Goal: Task Accomplishment & Management: Complete application form

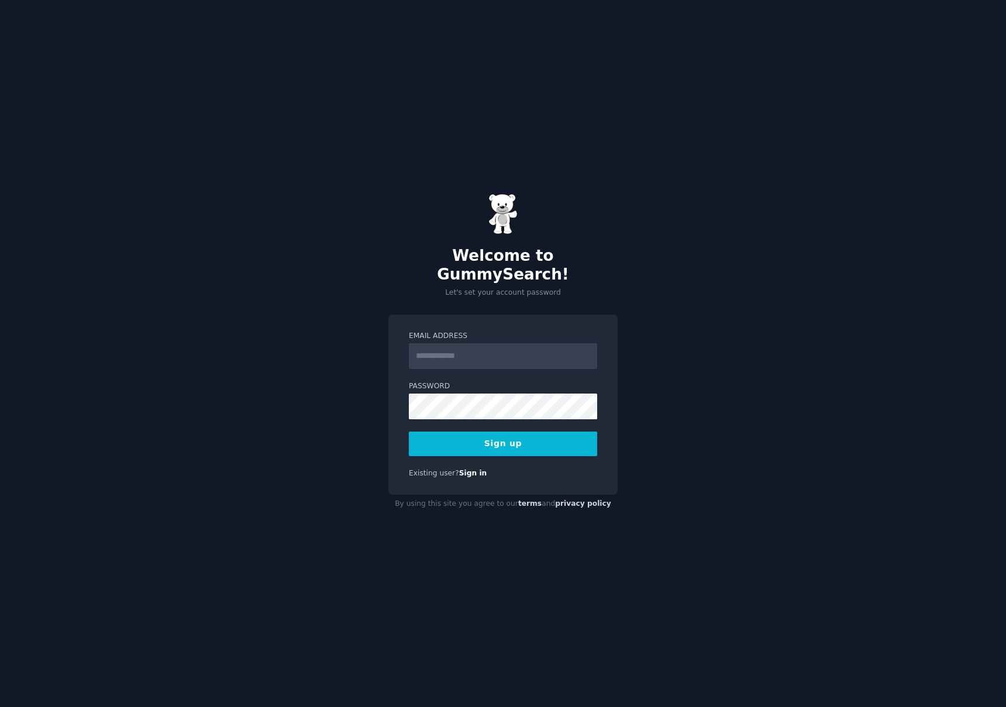
click at [473, 349] on input "Email Address" at bounding box center [503, 356] width 188 height 26
type input "*"
click at [463, 352] on input "Email Address" at bounding box center [503, 356] width 188 height 26
type input "**********"
drag, startPoint x: 408, startPoint y: 518, endPoint x: 443, endPoint y: 482, distance: 50.5
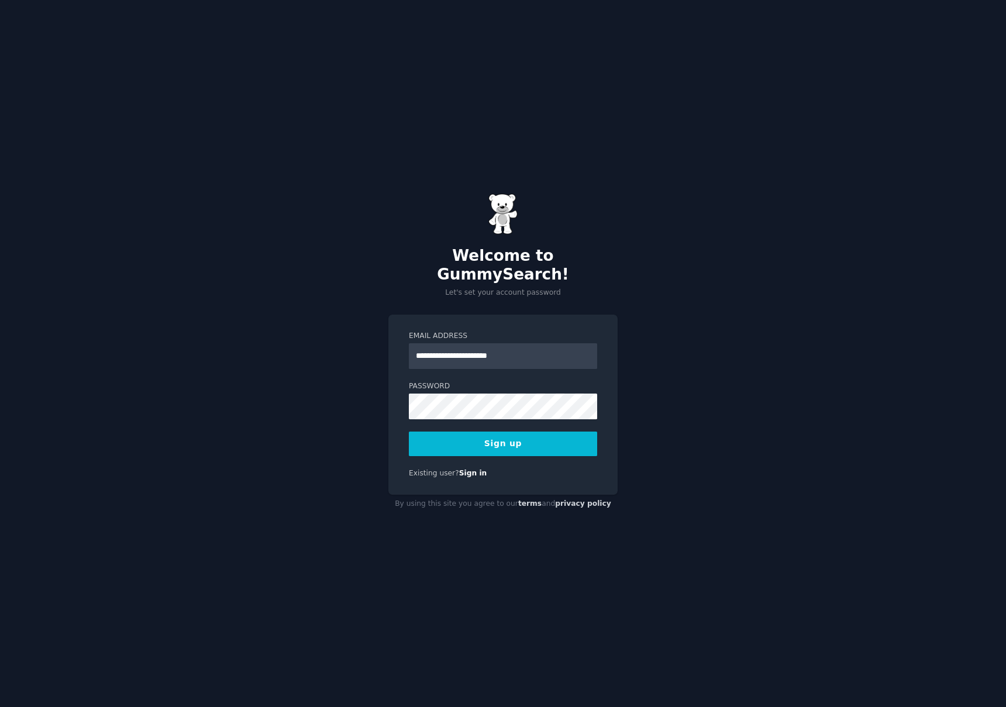
click at [408, 518] on div "**********" at bounding box center [503, 353] width 1006 height 707
click at [507, 435] on button "Sign up" at bounding box center [503, 444] width 188 height 25
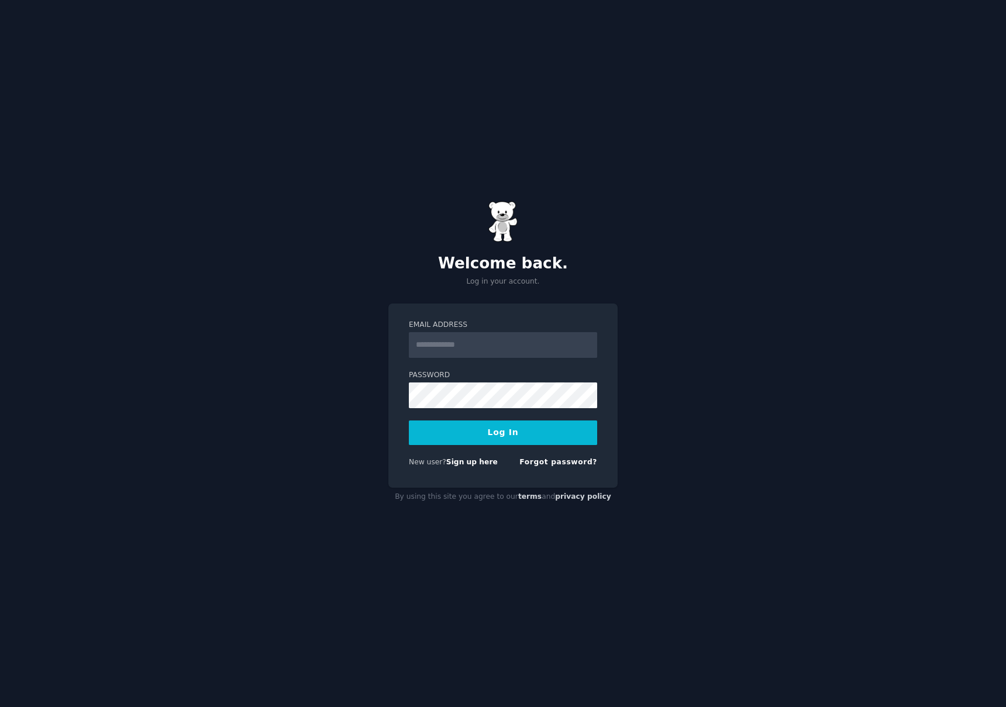
click at [460, 343] on input "Email Address" at bounding box center [503, 345] width 188 height 26
click at [470, 465] on link "Sign up here" at bounding box center [471, 462] width 51 height 8
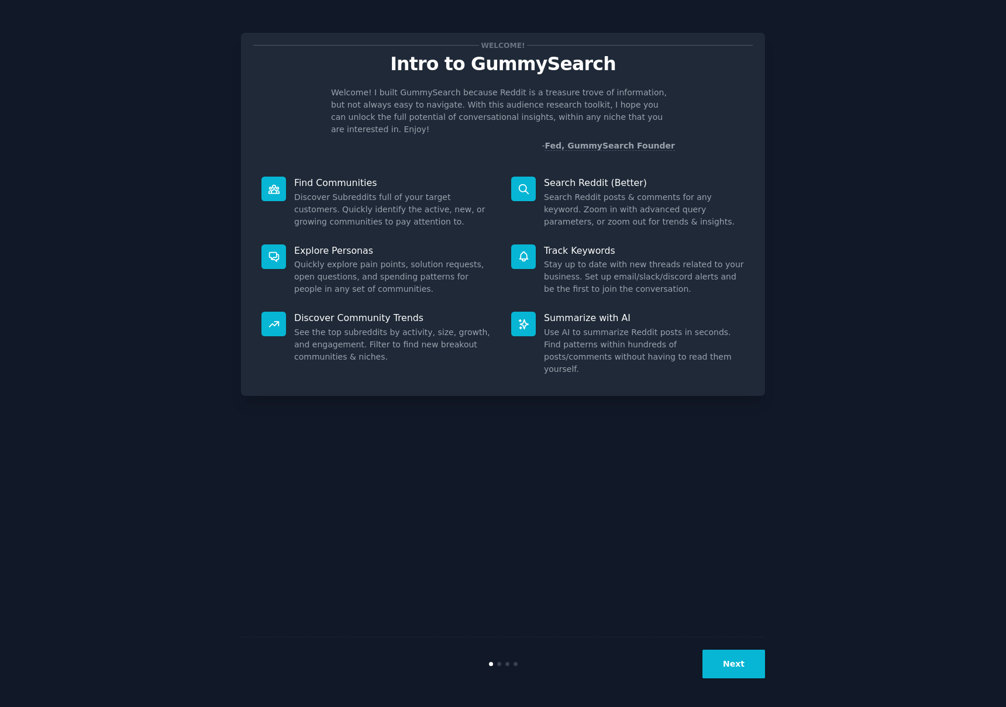
click at [733, 675] on button "Next" at bounding box center [734, 664] width 63 height 29
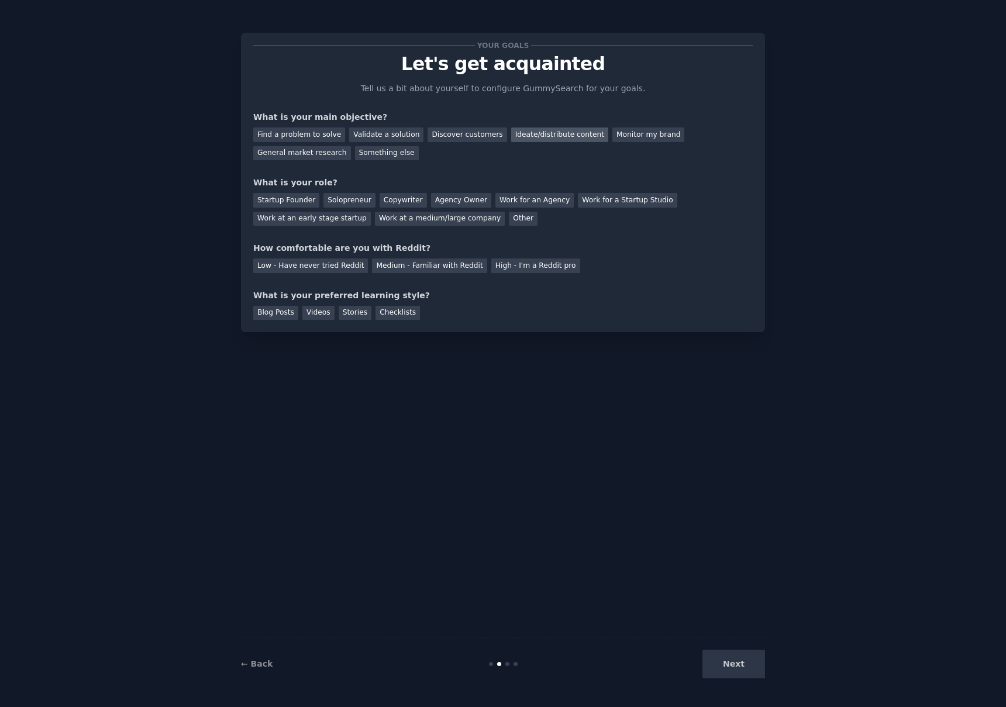
click at [527, 135] on div "Ideate/distribute content" at bounding box center [559, 135] width 97 height 15
click at [281, 200] on div "Startup Founder" at bounding box center [286, 200] width 66 height 15
click at [325, 266] on div "Low - Have never tried Reddit" at bounding box center [310, 266] width 115 height 15
click at [283, 316] on div "Blog Posts" at bounding box center [275, 313] width 45 height 15
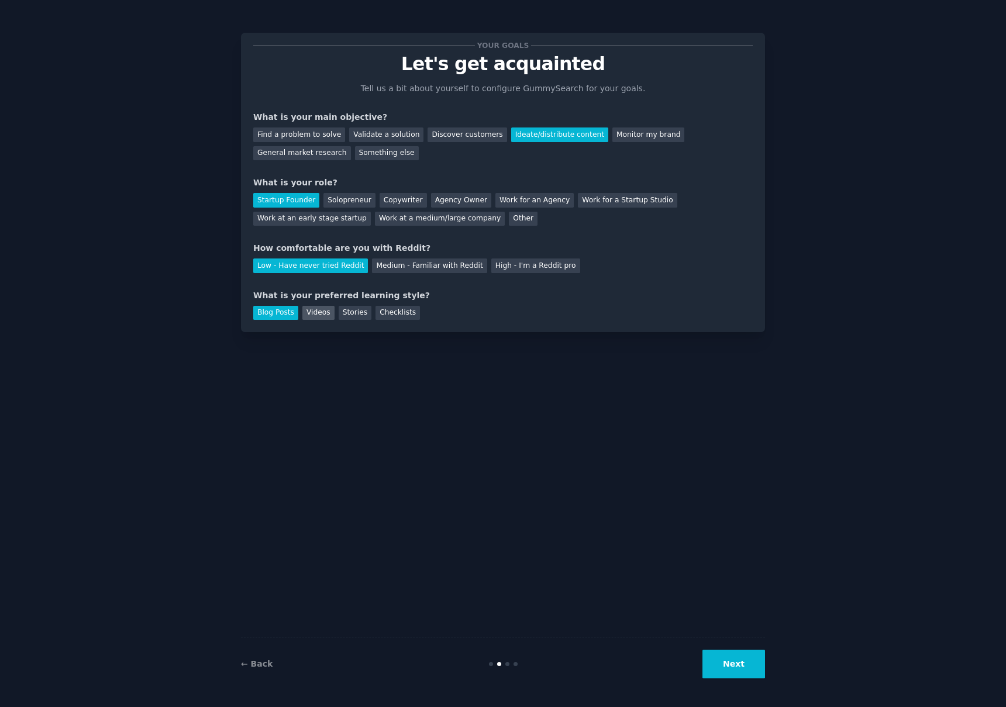
click at [324, 315] on div "Videos" at bounding box center [319, 313] width 32 height 15
click at [273, 312] on div "Blog Posts" at bounding box center [275, 313] width 45 height 15
click at [726, 667] on button "Next" at bounding box center [734, 664] width 63 height 29
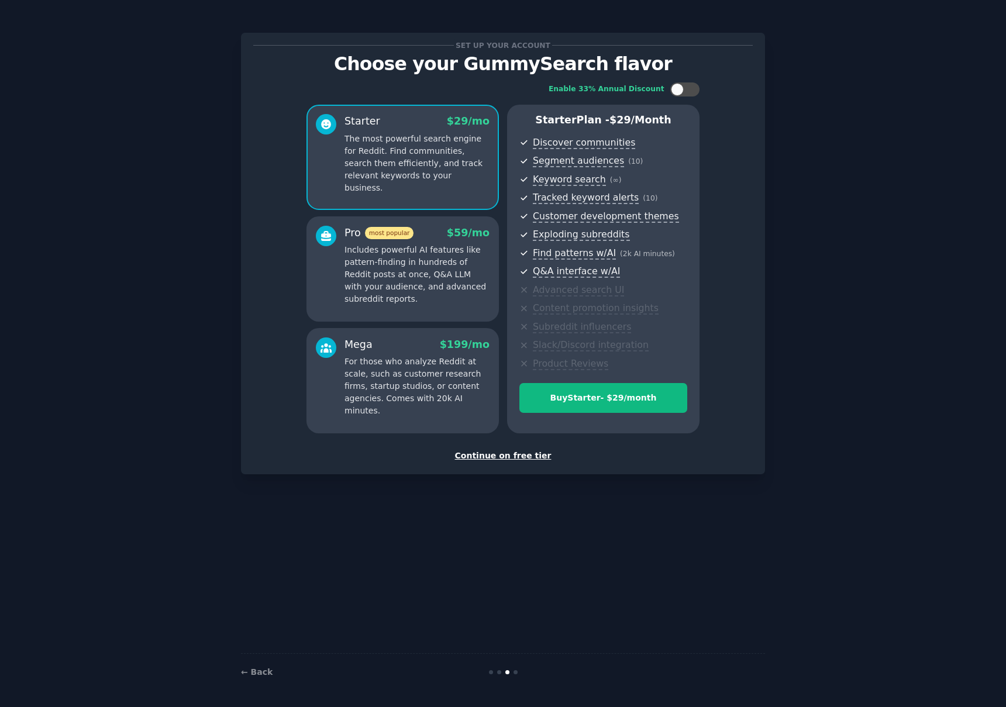
click at [523, 458] on div "Continue on free tier" at bounding box center [503, 456] width 500 height 12
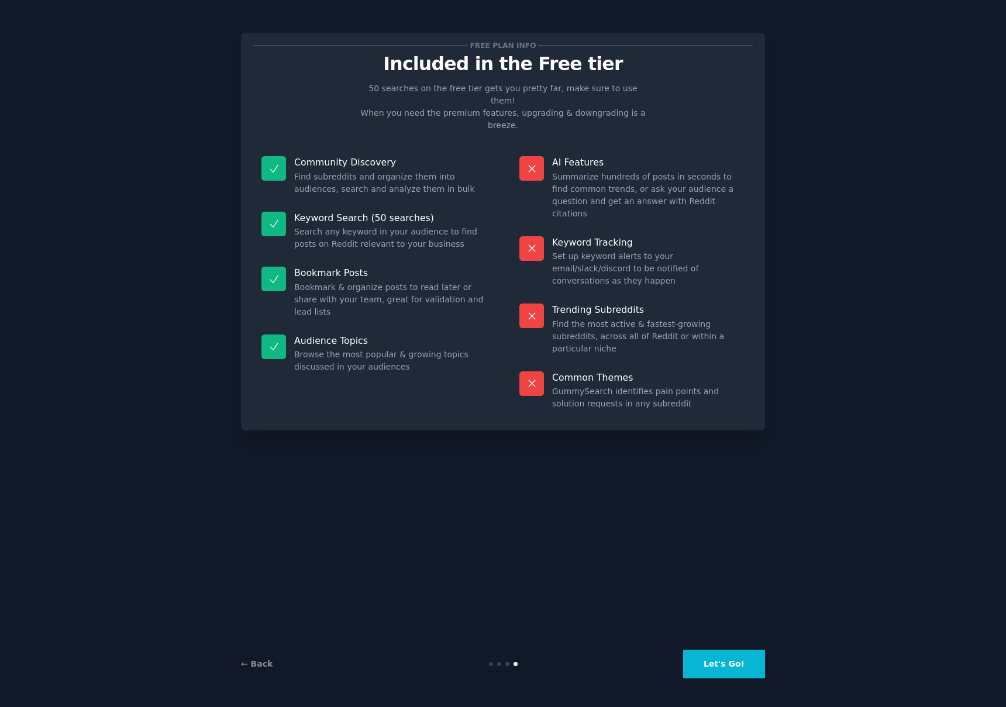
click at [723, 673] on button "Let's Go!" at bounding box center [724, 664] width 82 height 29
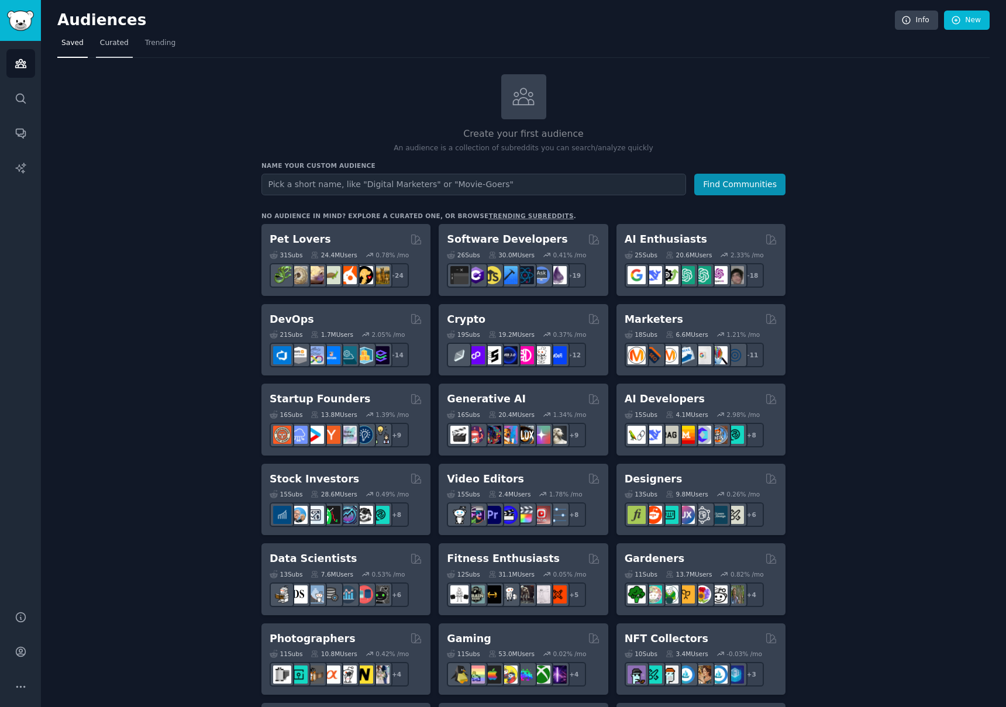
click at [114, 47] on span "Curated" at bounding box center [114, 43] width 29 height 11
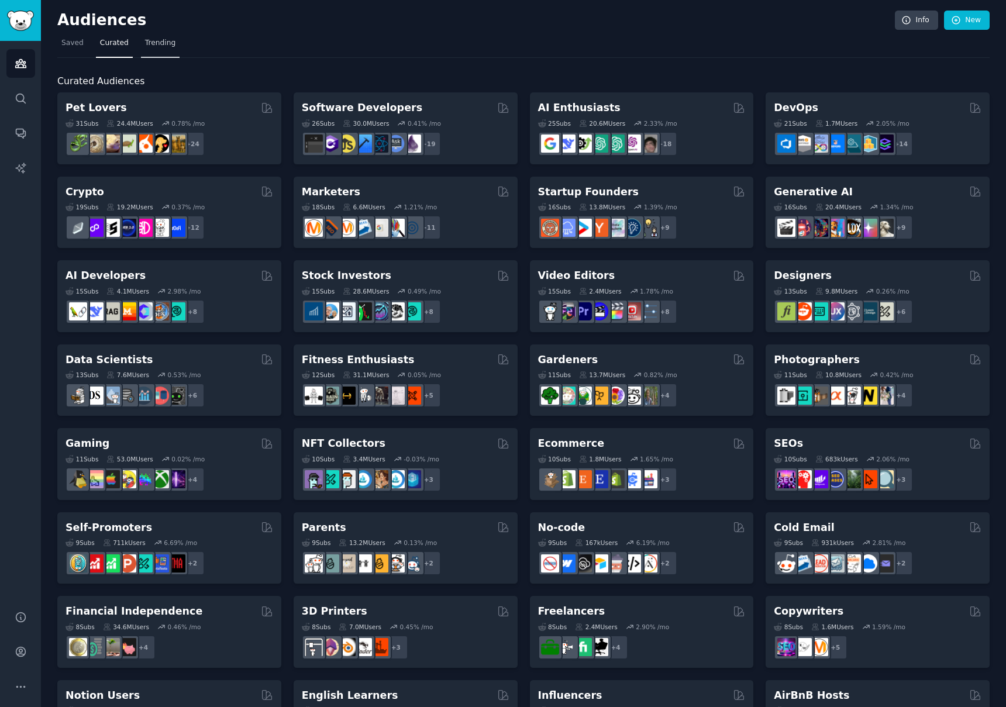
click at [162, 51] on link "Trending" at bounding box center [160, 46] width 39 height 24
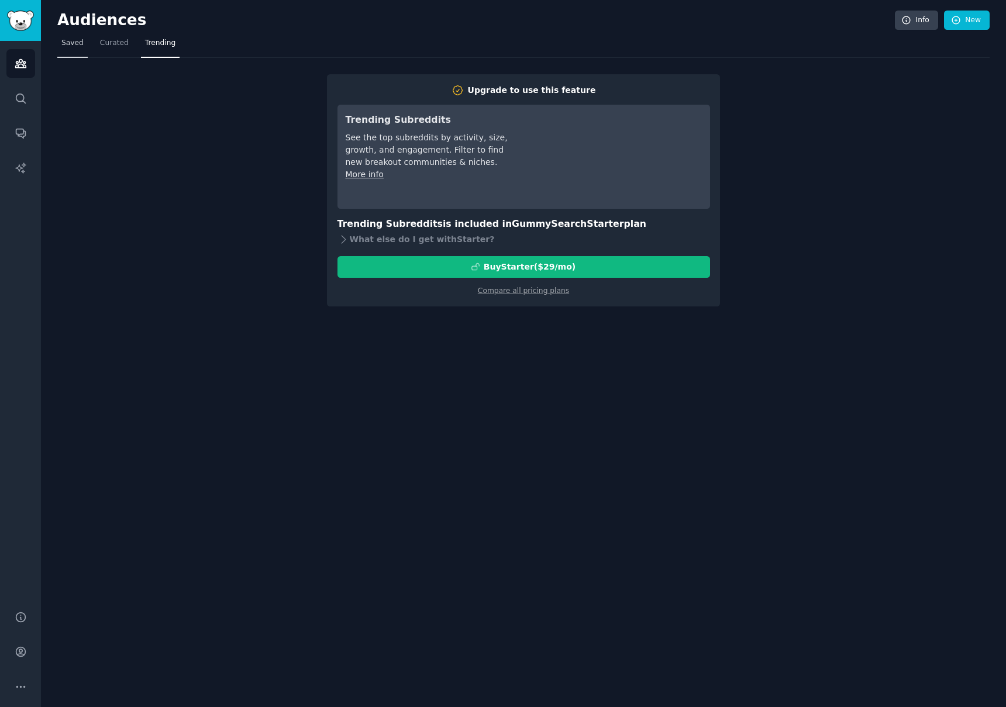
click at [70, 46] on span "Saved" at bounding box center [72, 43] width 22 height 11
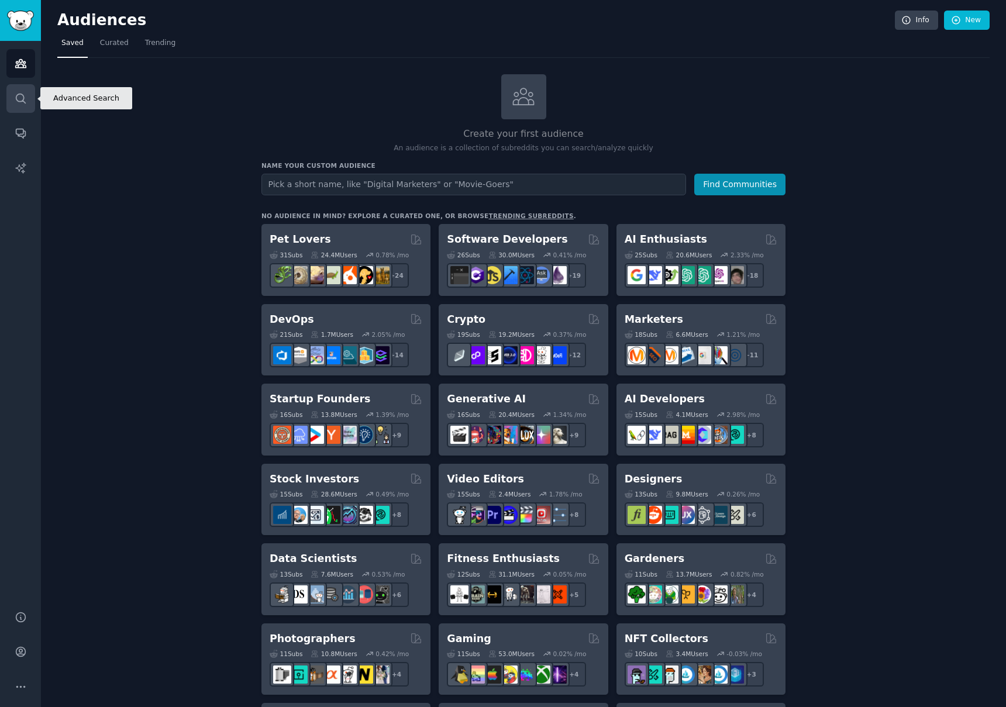
click at [19, 97] on icon "Sidebar" at bounding box center [21, 98] width 12 height 12
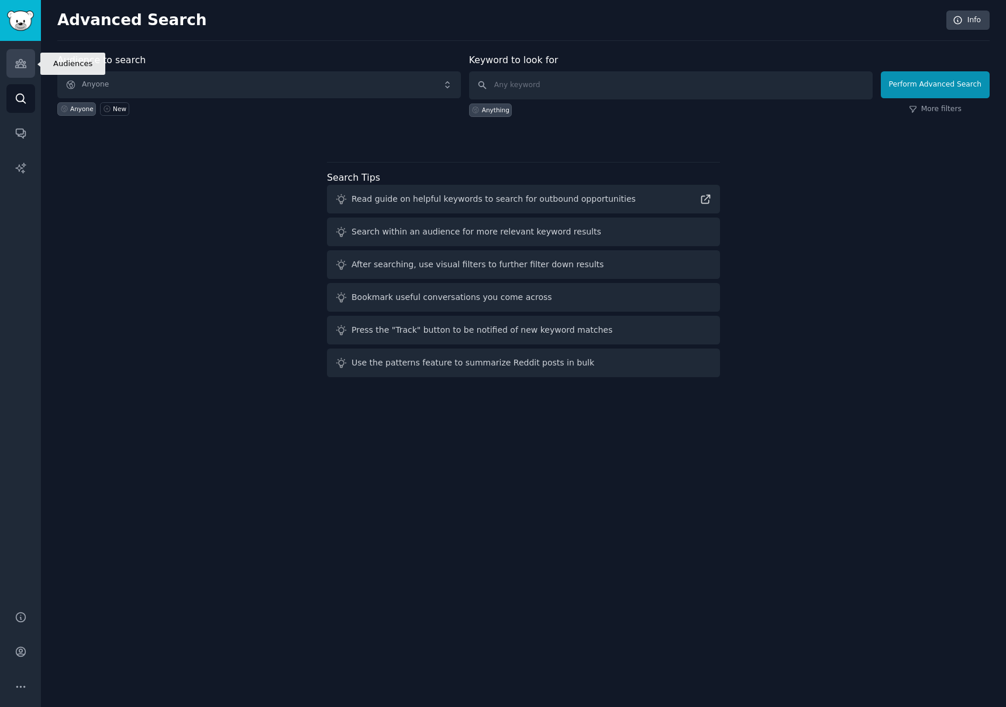
click at [22, 58] on icon "Sidebar" at bounding box center [21, 63] width 12 height 12
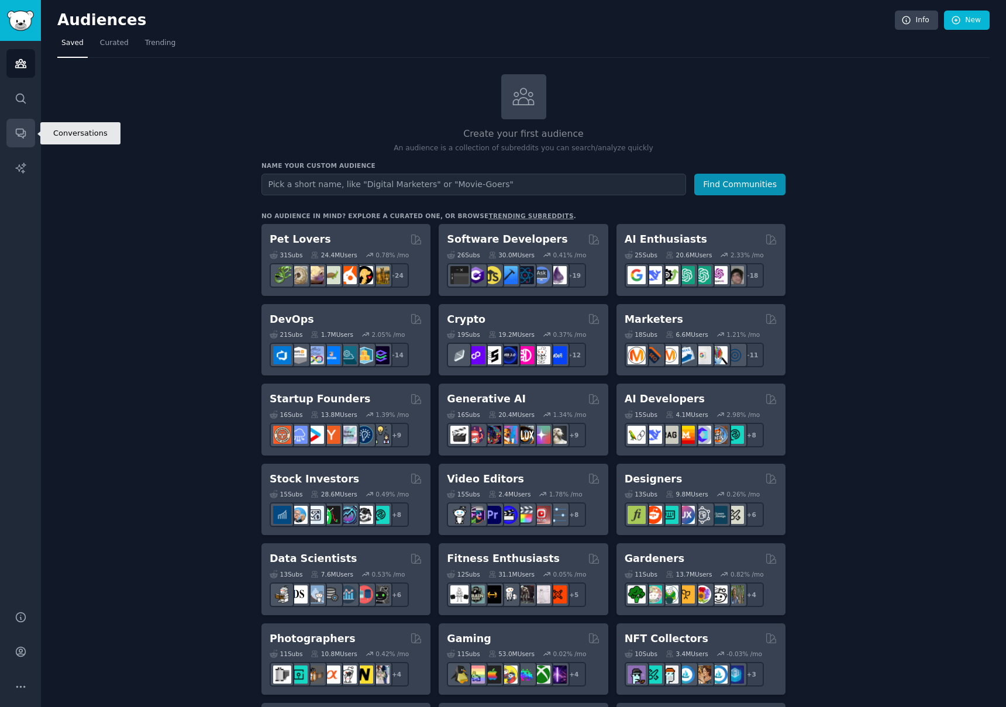
click at [18, 139] on icon "Sidebar" at bounding box center [21, 133] width 12 height 12
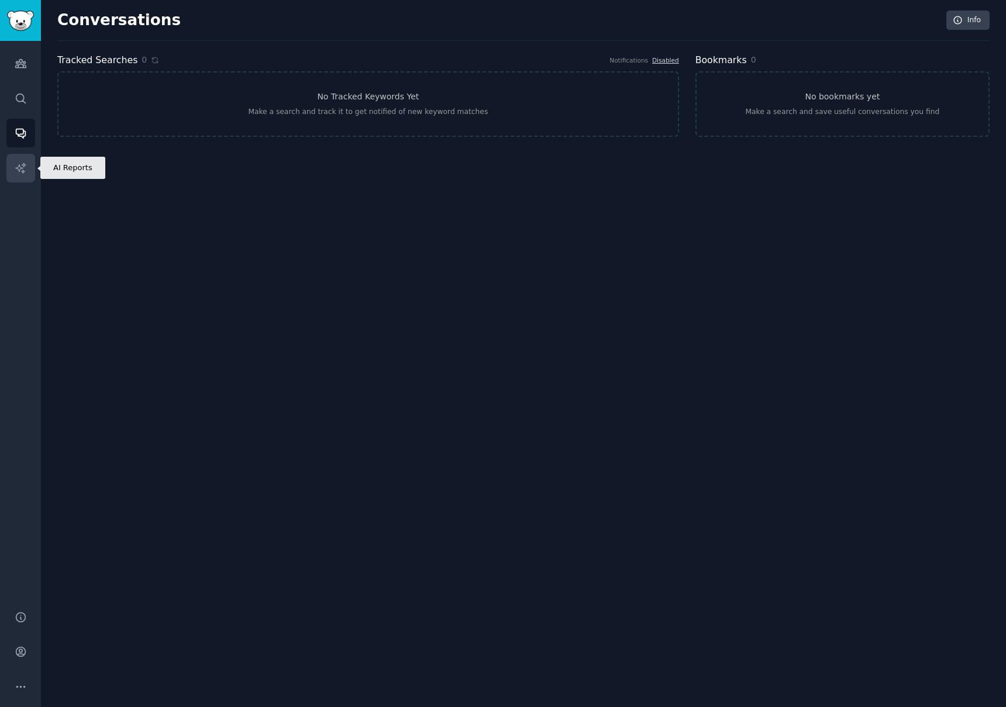
click at [16, 173] on icon "Sidebar" at bounding box center [21, 168] width 12 height 12
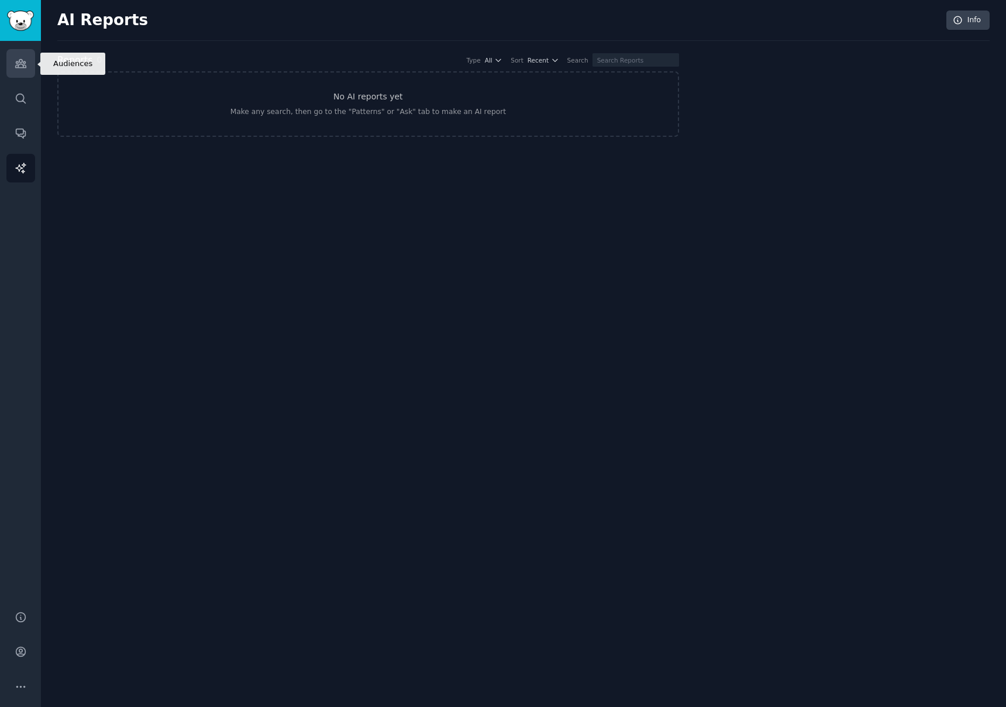
click at [19, 64] on icon "Sidebar" at bounding box center [20, 64] width 11 height 8
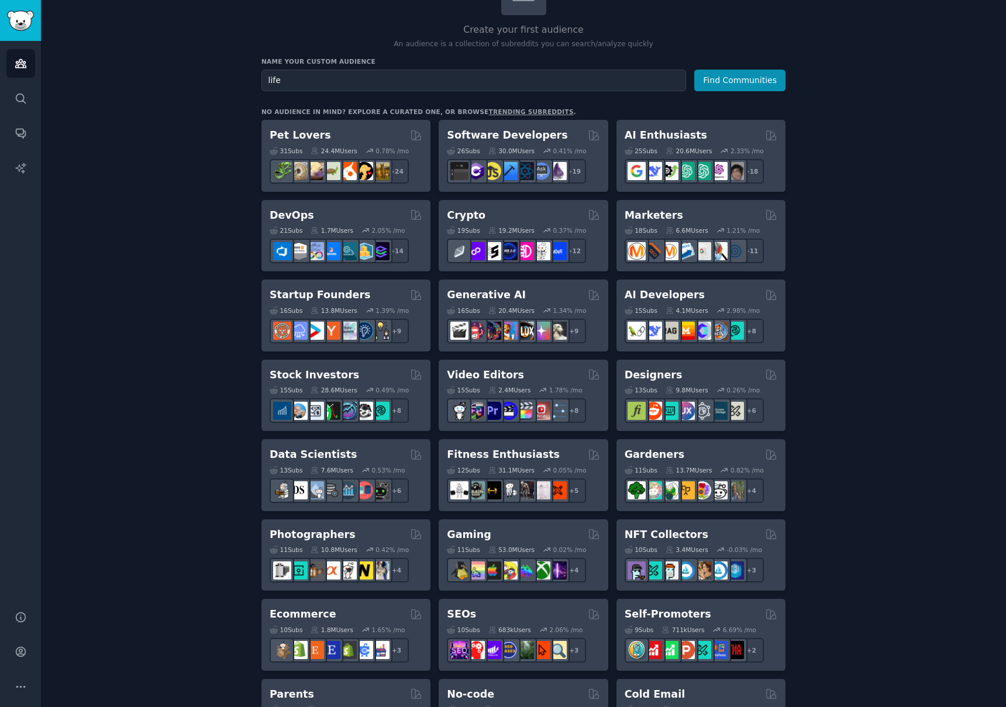
scroll to position [102, 0]
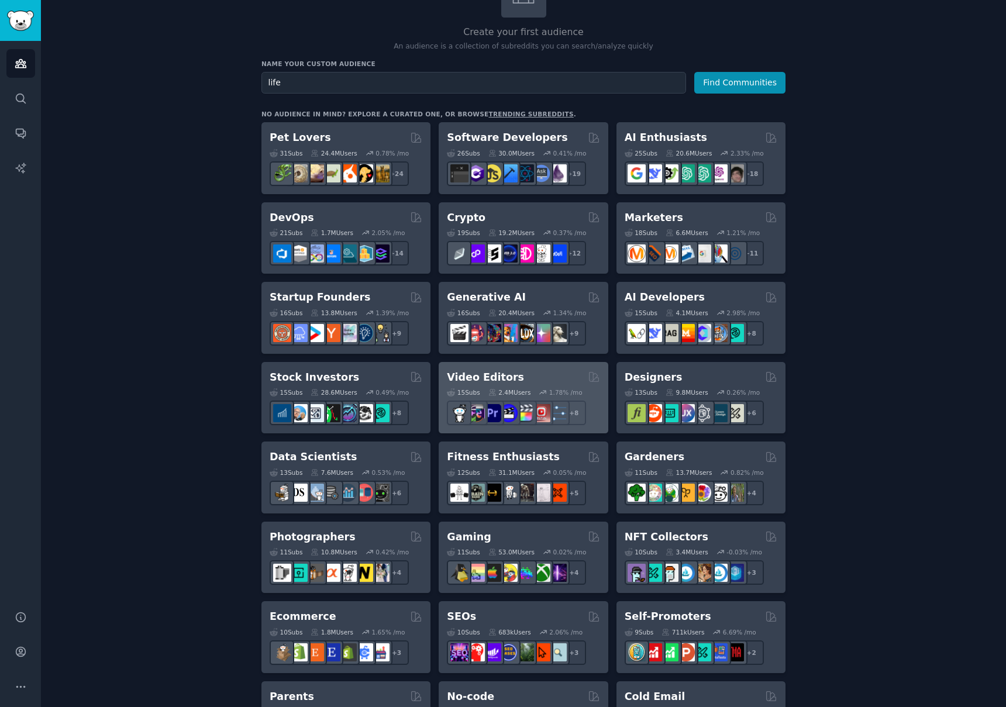
type input "life"
click at [485, 376] on h2 "Video Editors" at bounding box center [485, 377] width 77 height 15
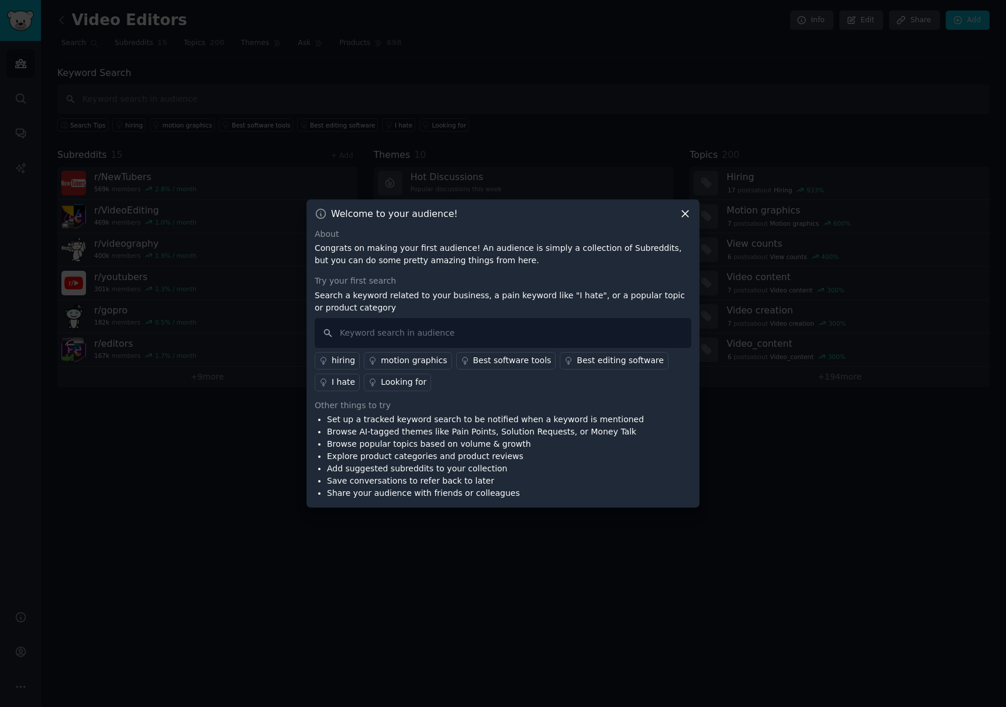
click at [685, 215] on icon at bounding box center [685, 214] width 12 height 12
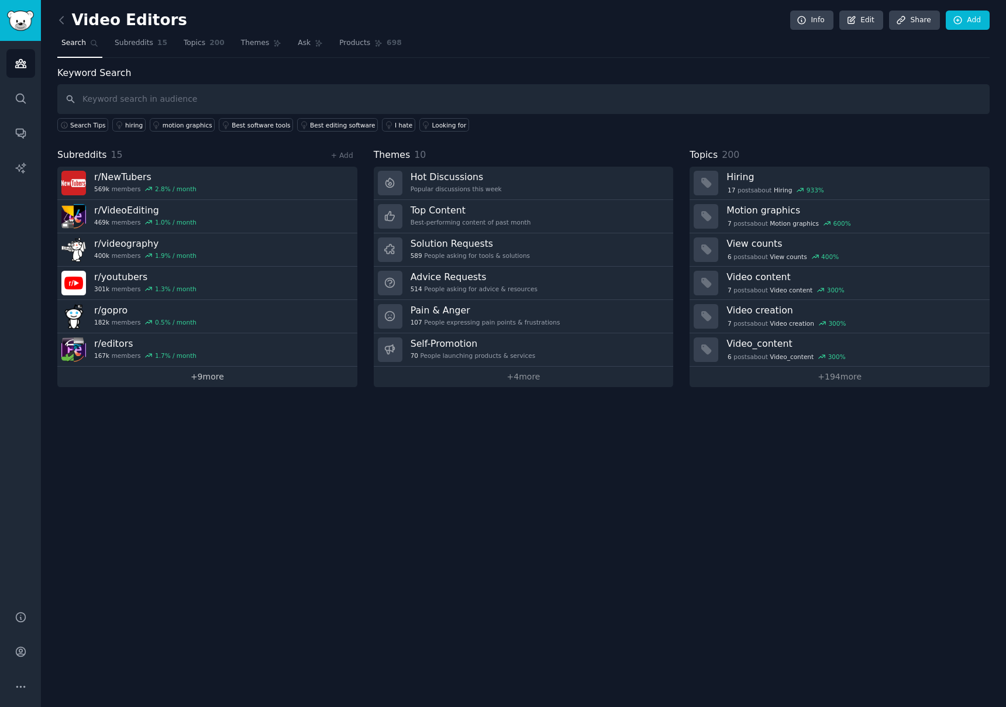
click at [205, 380] on link "+ 9 more" at bounding box center [207, 377] width 300 height 20
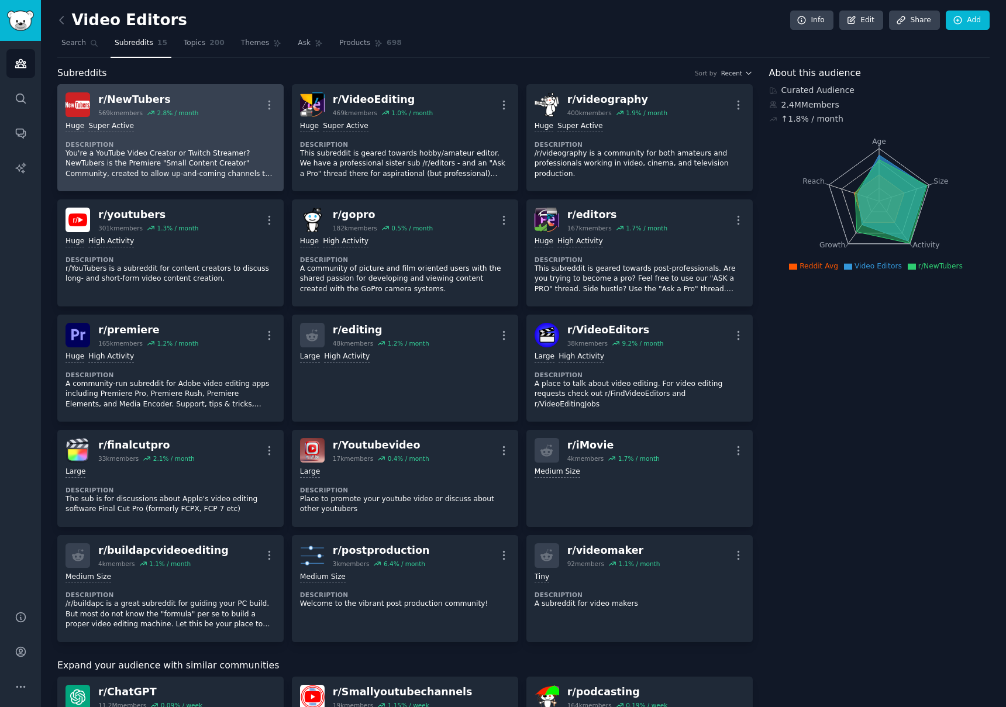
click at [130, 94] on div "r/ NewTubers" at bounding box center [148, 99] width 100 height 15
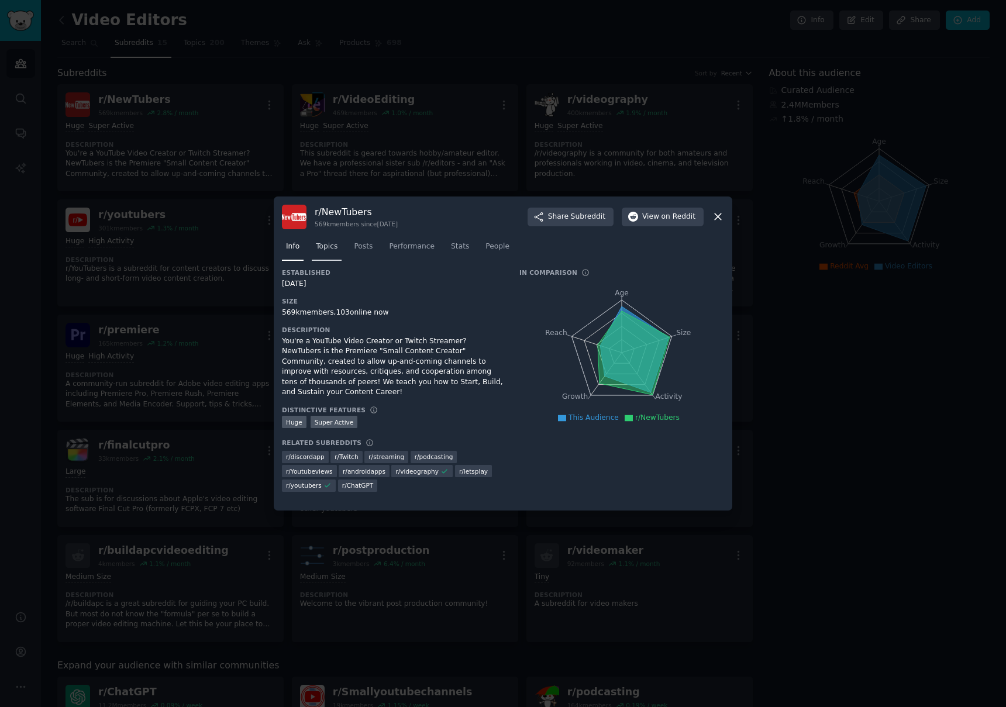
click at [329, 246] on span "Topics" at bounding box center [327, 247] width 22 height 11
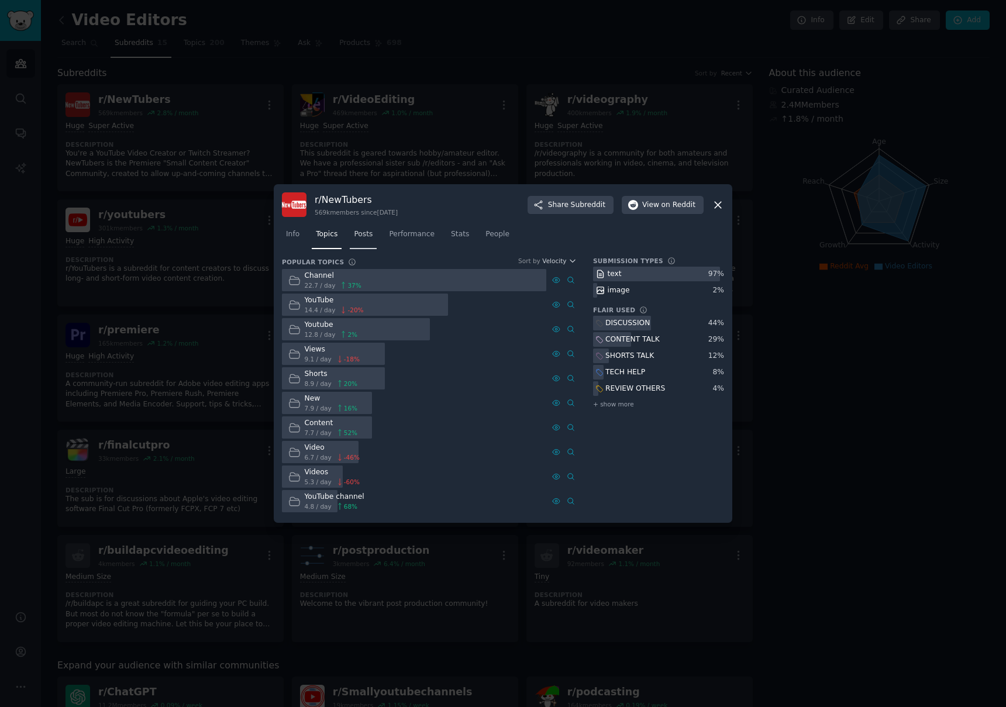
click at [371, 236] on span "Posts" at bounding box center [363, 234] width 19 height 11
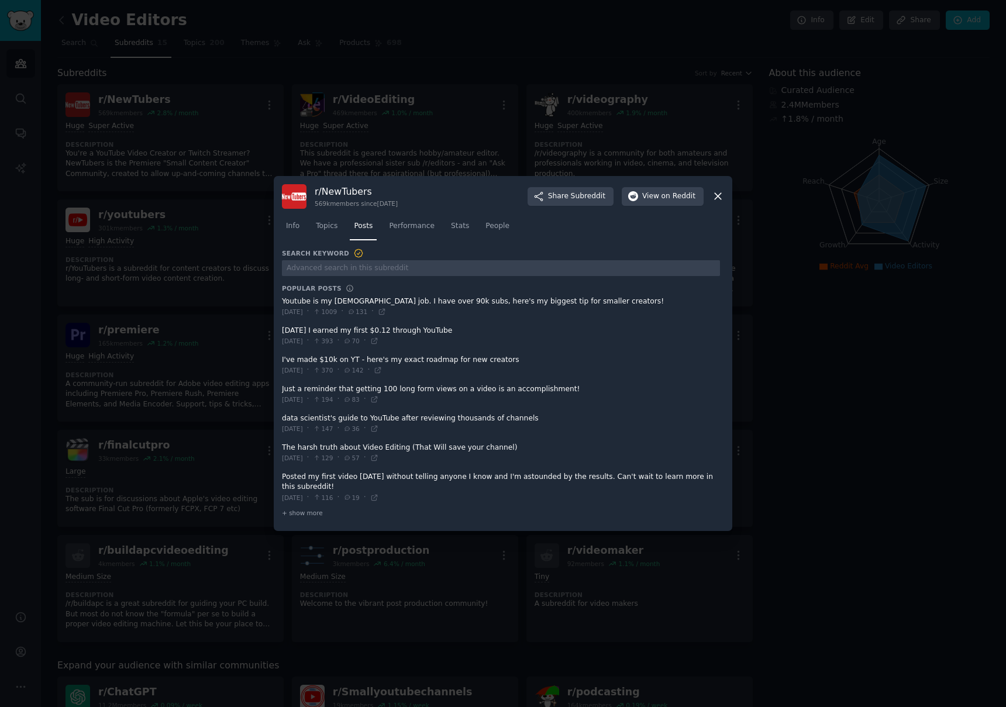
click at [468, 362] on span at bounding box center [501, 365] width 438 height 29
click at [490, 303] on span at bounding box center [501, 307] width 438 height 29
click at [670, 191] on span "on Reddit" at bounding box center [679, 196] width 34 height 11
click at [718, 193] on icon at bounding box center [718, 196] width 12 height 12
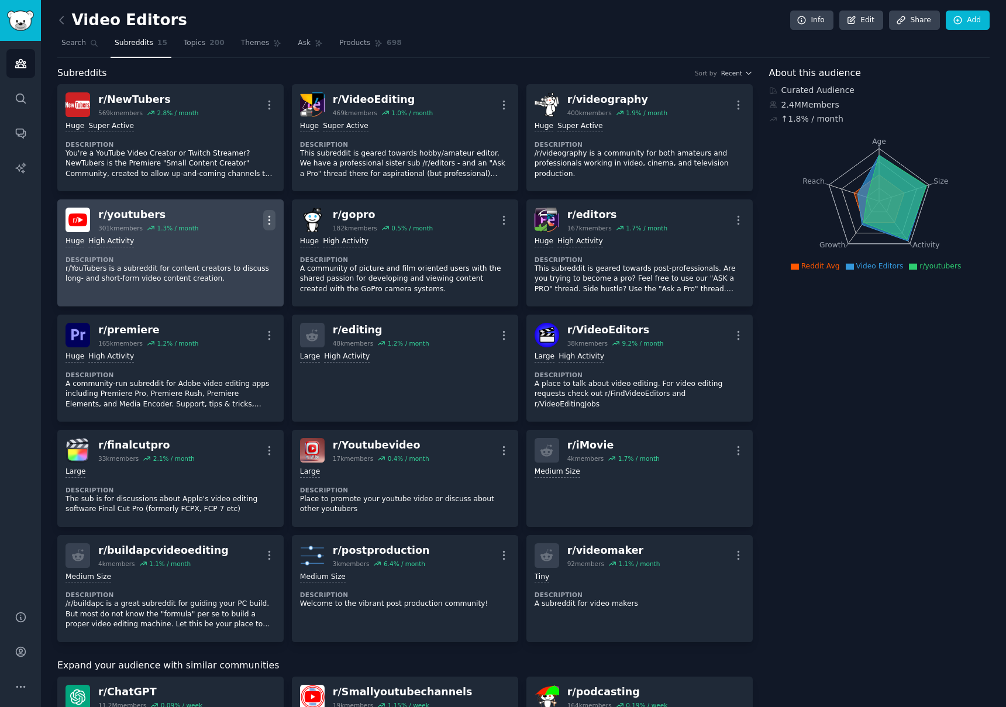
click at [265, 222] on icon "button" at bounding box center [269, 220] width 12 height 12
click at [125, 214] on div "r/ youtubers" at bounding box center [148, 215] width 100 height 15
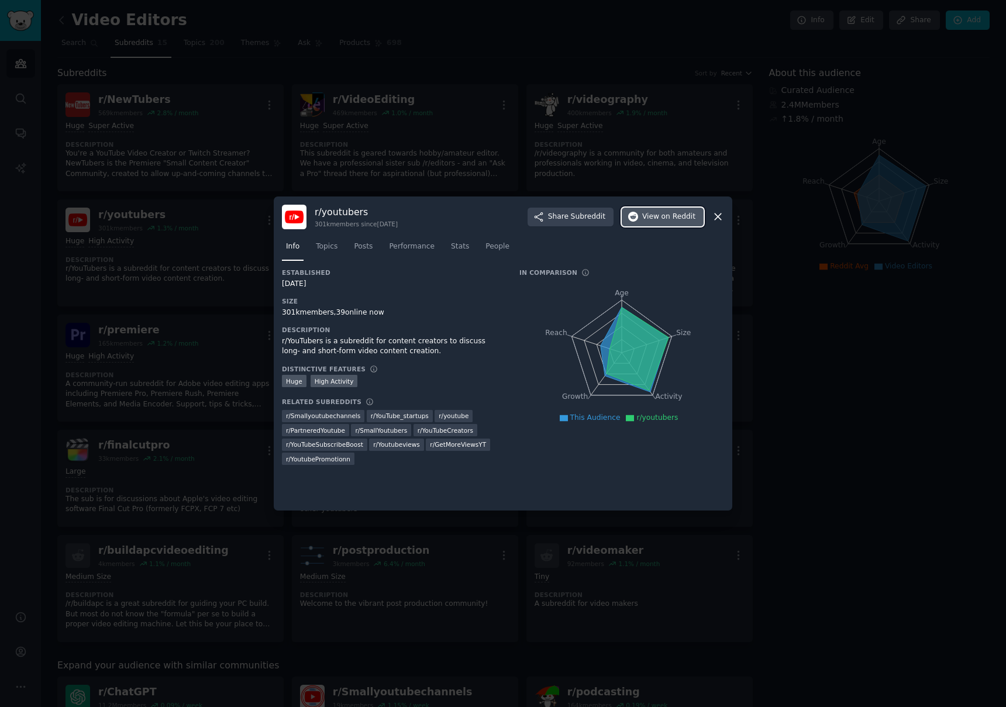
click at [674, 221] on span "on Reddit" at bounding box center [679, 217] width 34 height 11
click at [719, 215] on icon at bounding box center [718, 217] width 6 height 6
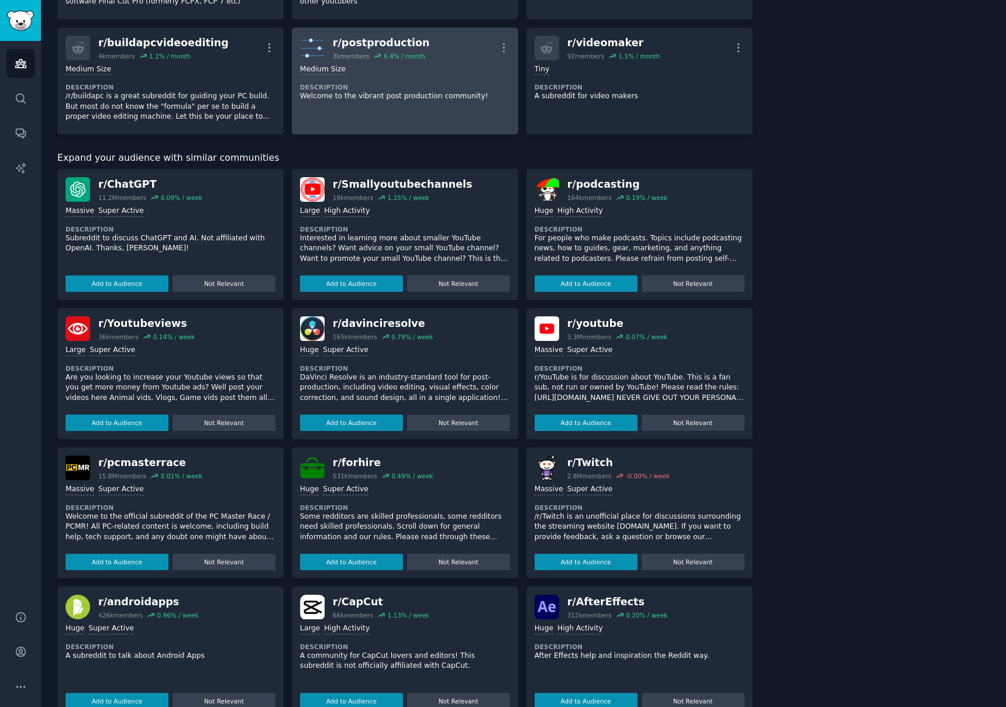
scroll to position [535, 0]
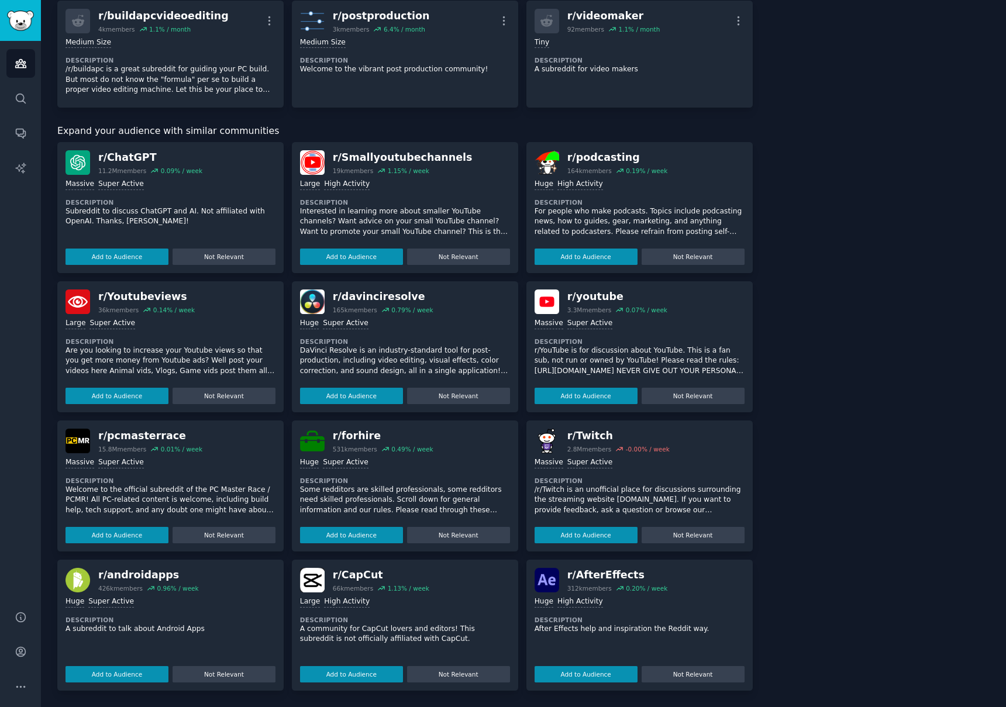
click at [315, 578] on img at bounding box center [312, 580] width 25 height 25
click at [357, 673] on button "Add to Audience" at bounding box center [351, 675] width 103 height 16
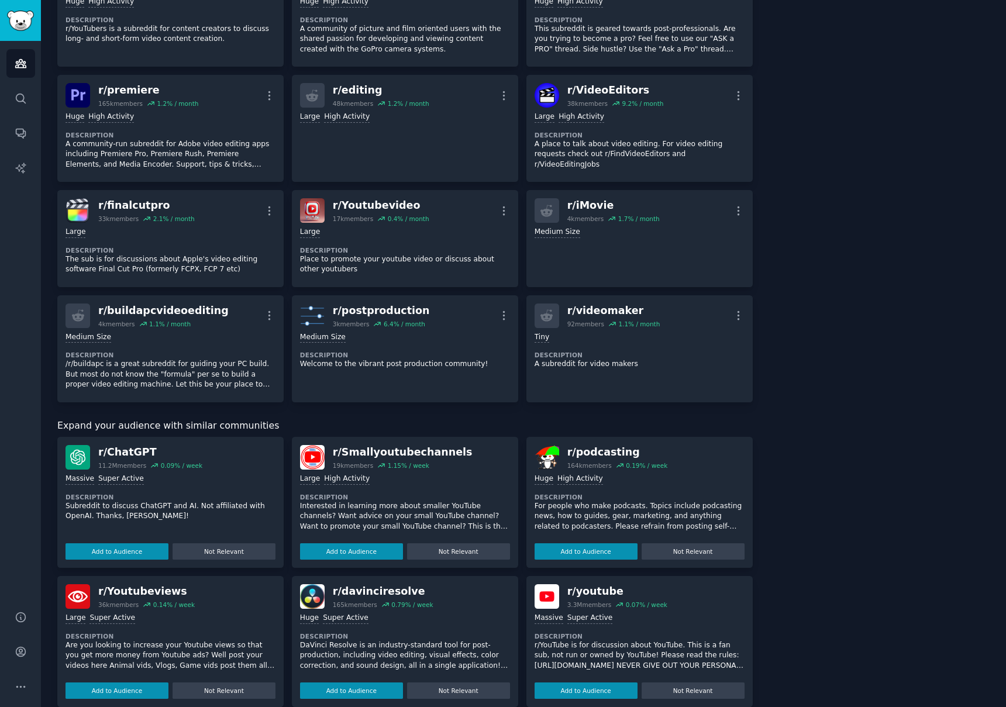
scroll to position [0, 0]
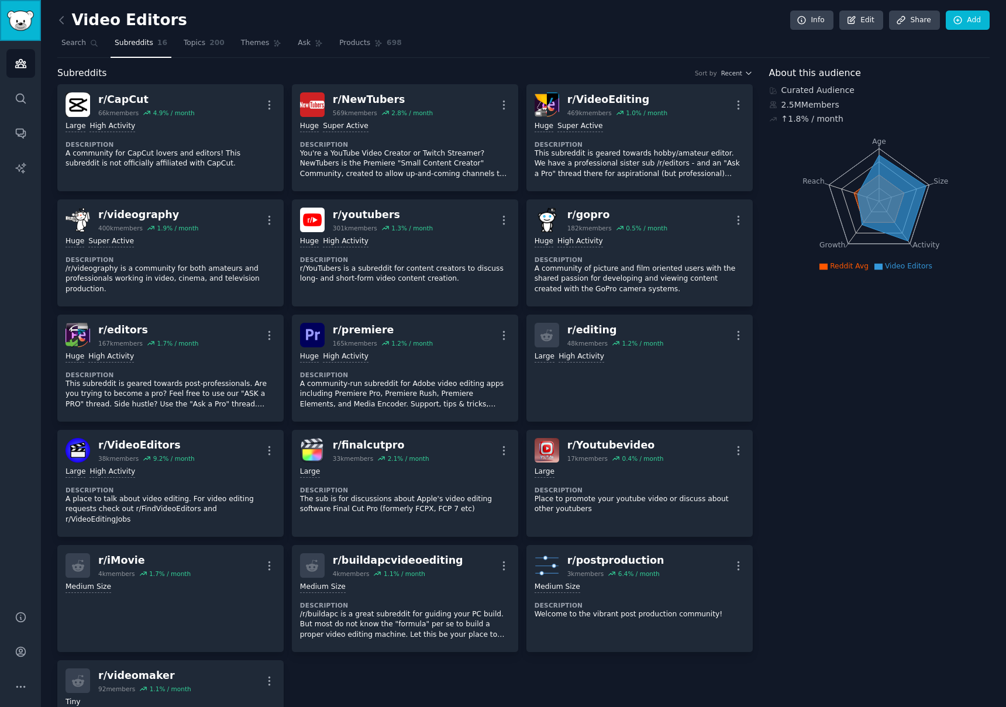
click at [22, 23] on img "Sidebar" at bounding box center [20, 21] width 27 height 20
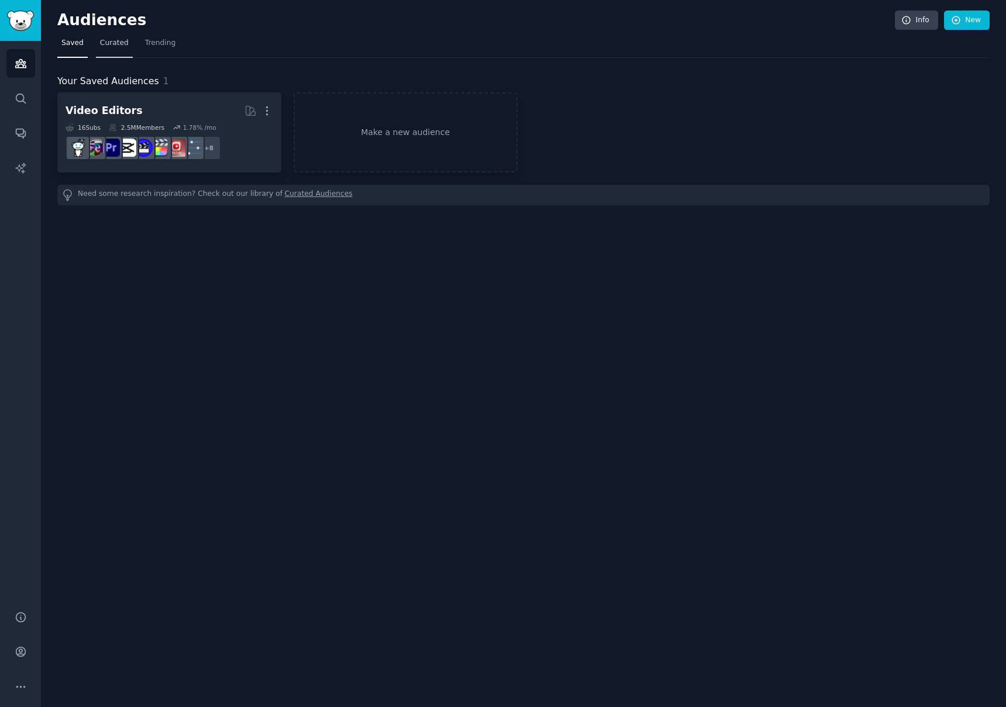
click at [111, 42] on span "Curated" at bounding box center [114, 43] width 29 height 11
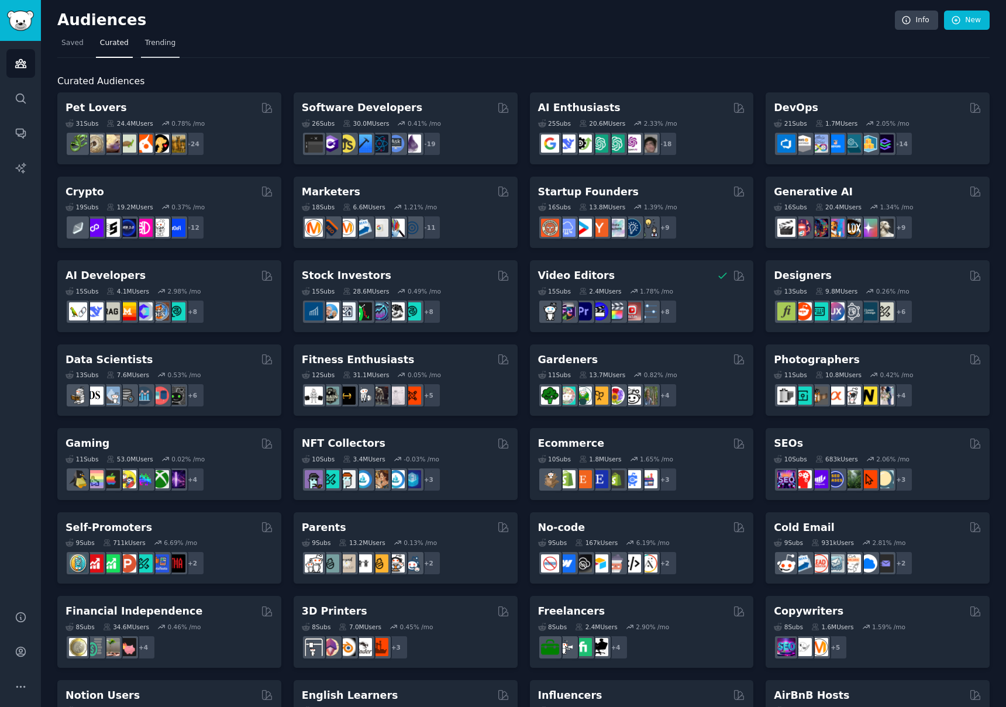
click at [167, 44] on span "Trending" at bounding box center [160, 43] width 30 height 11
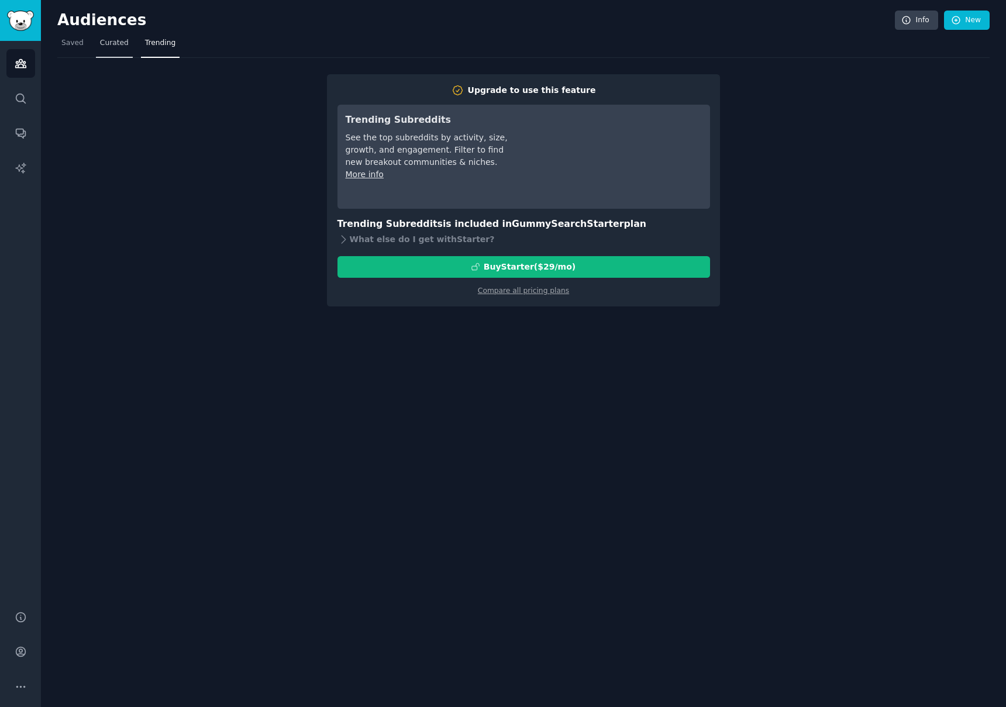
click at [98, 42] on link "Curated" at bounding box center [114, 46] width 37 height 24
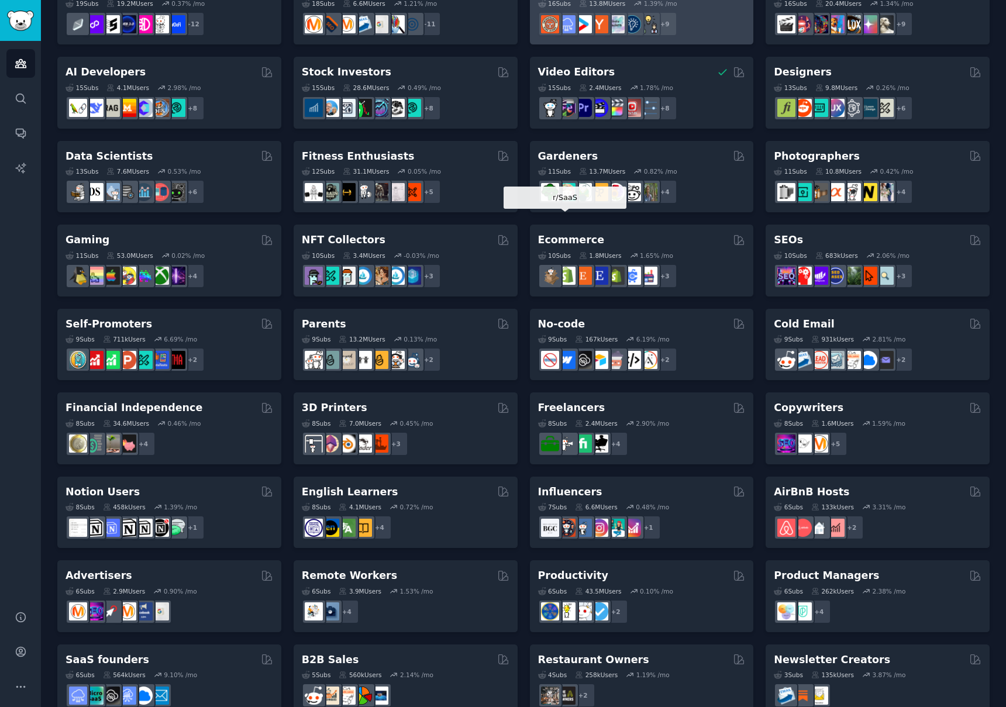
scroll to position [229, 0]
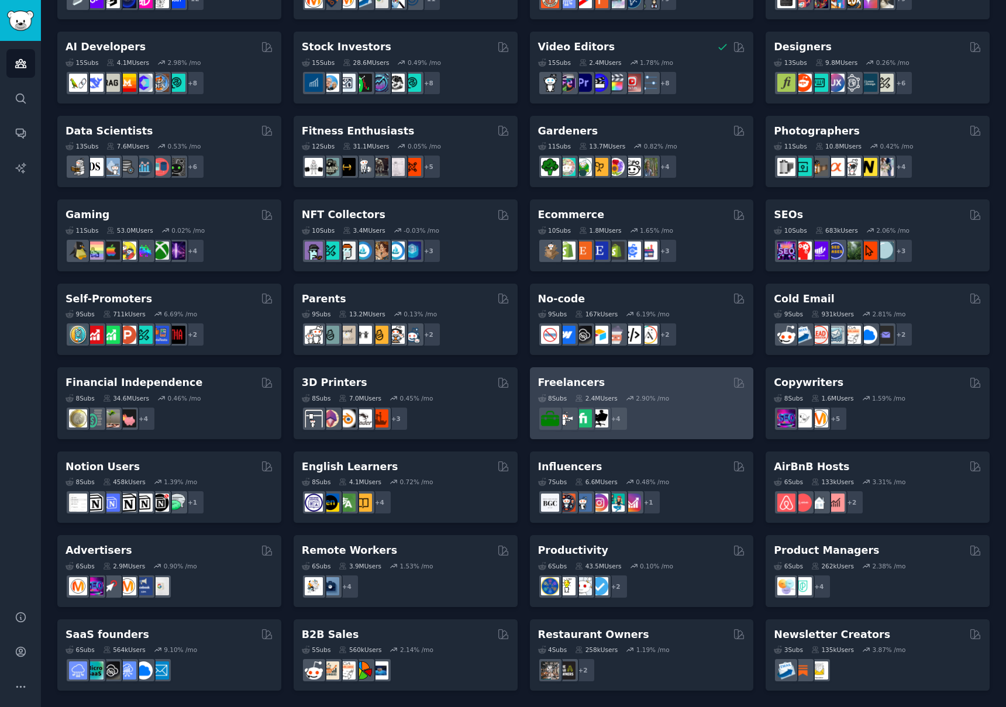
click at [618, 389] on div "Freelancers" at bounding box center [642, 383] width 208 height 15
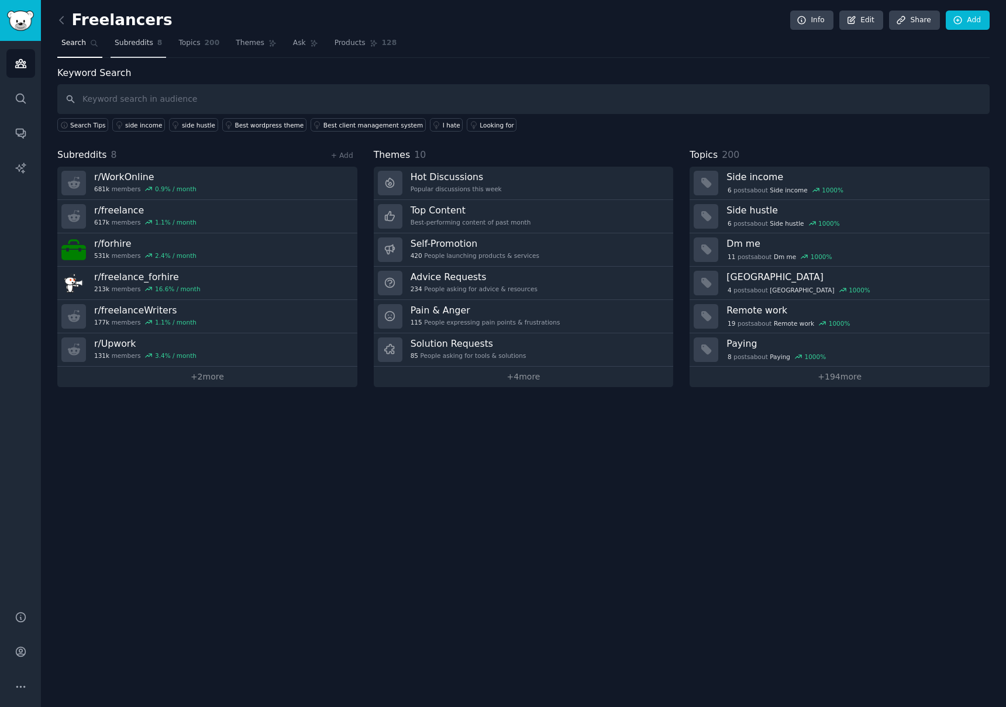
click at [133, 40] on span "Subreddits" at bounding box center [134, 43] width 39 height 11
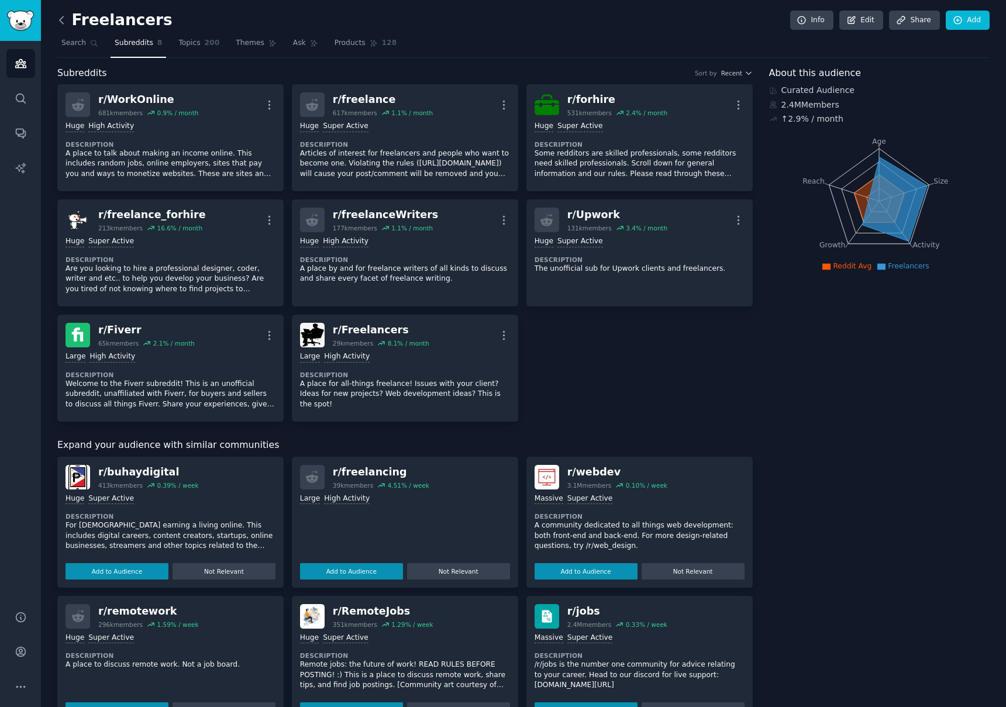
click at [63, 22] on icon at bounding box center [62, 20] width 12 height 12
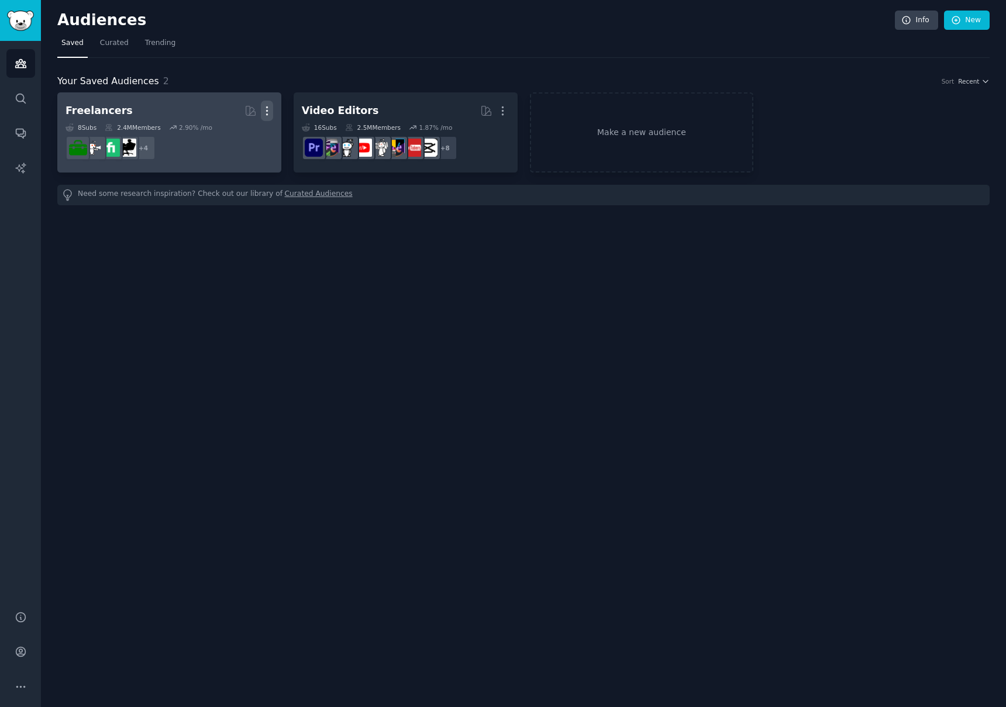
click at [268, 108] on icon "button" at bounding box center [267, 111] width 12 height 12
click at [238, 138] on p "Delete" at bounding box center [235, 135] width 27 height 12
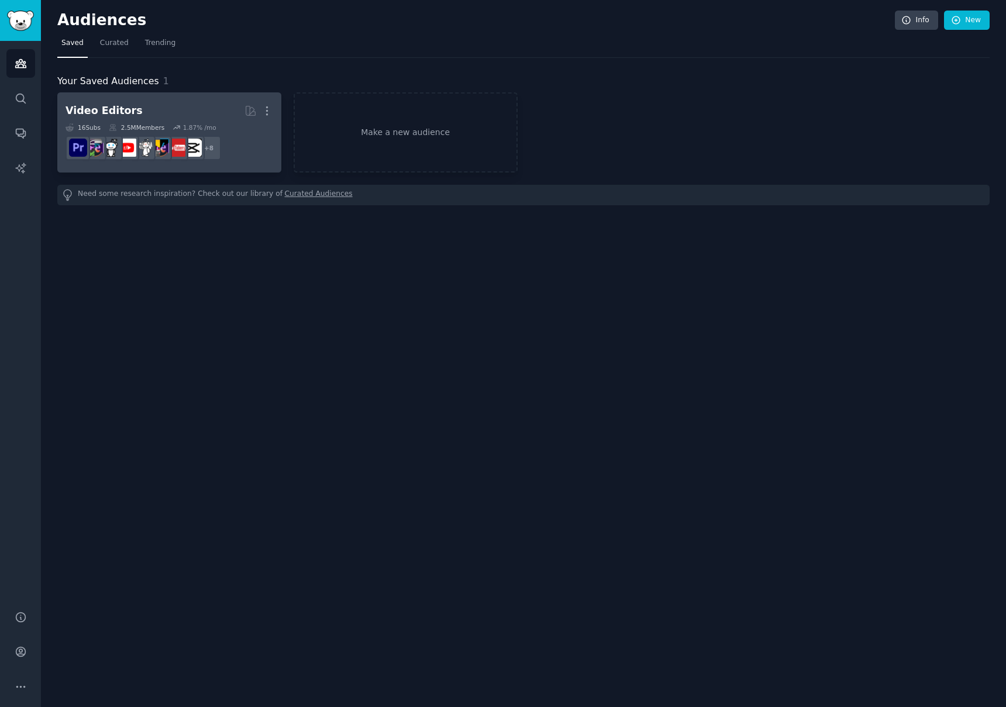
click at [169, 109] on h2 "Video Editors Curated by GummySearch More" at bounding box center [170, 111] width 208 height 20
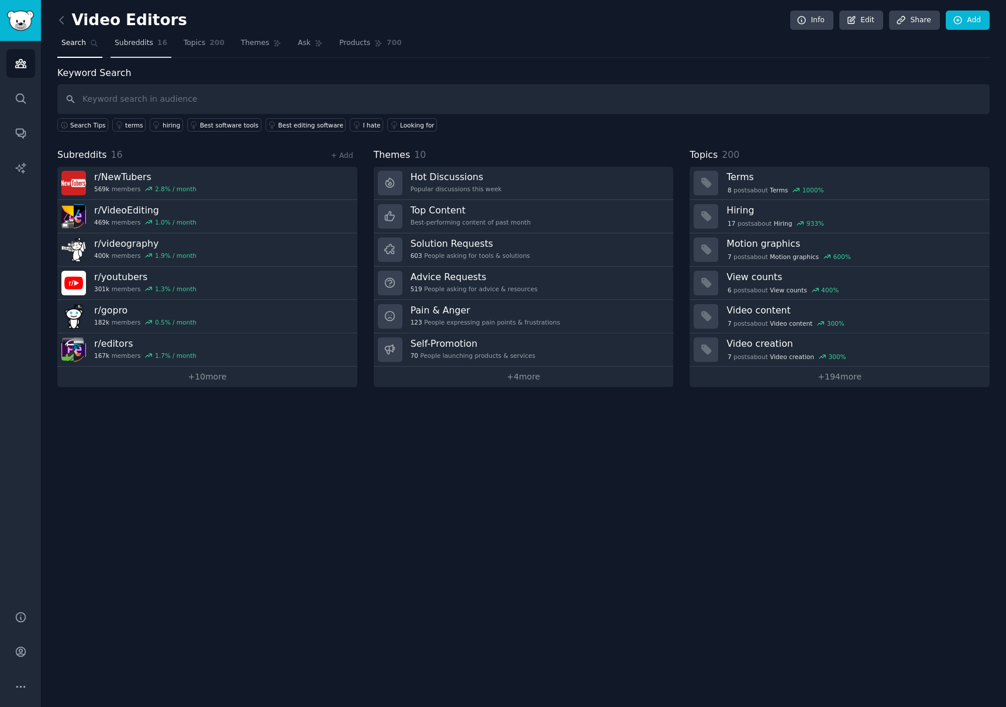
click at [126, 40] on span "Subreddits" at bounding box center [134, 43] width 39 height 11
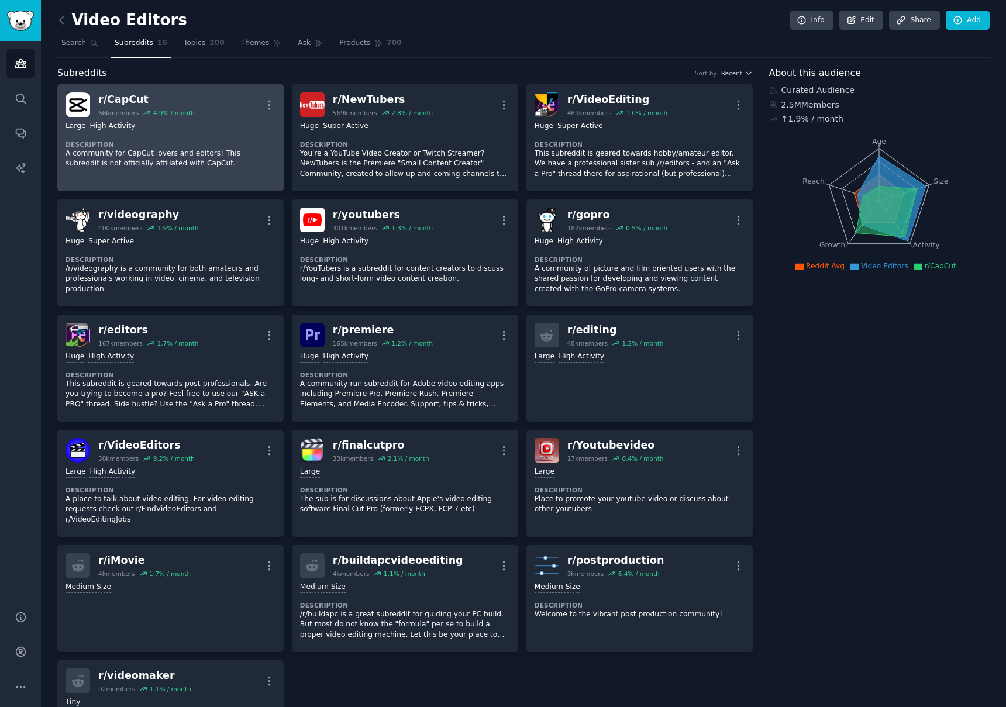
click at [109, 98] on div "r/ CapCut" at bounding box center [146, 99] width 97 height 15
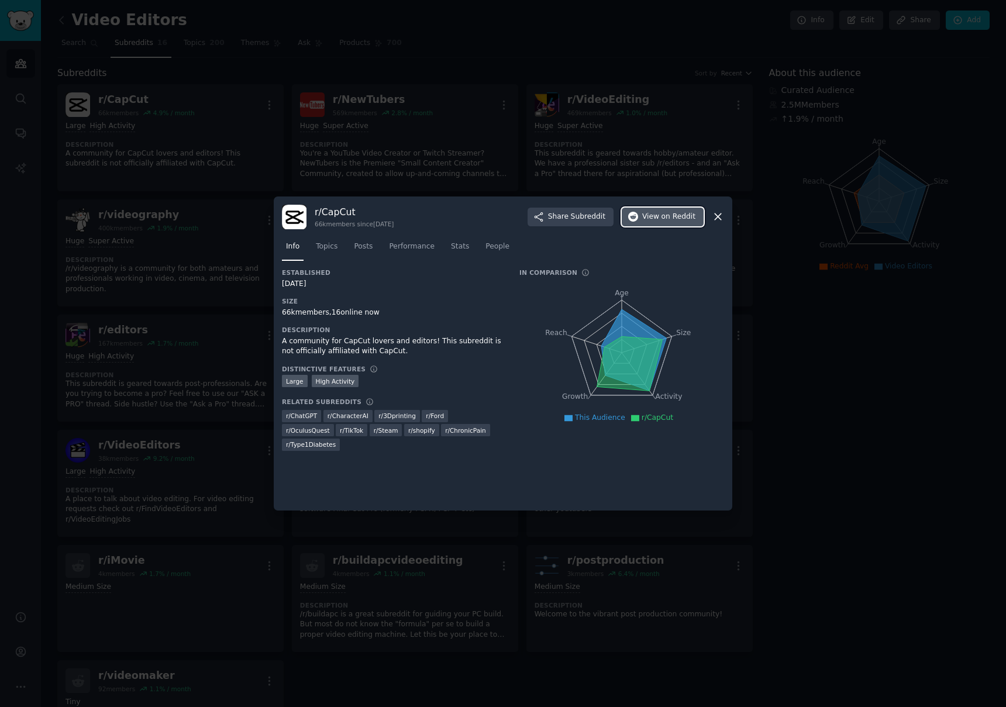
click at [668, 219] on span "on Reddit" at bounding box center [679, 217] width 34 height 11
click at [721, 217] on icon at bounding box center [718, 217] width 12 height 12
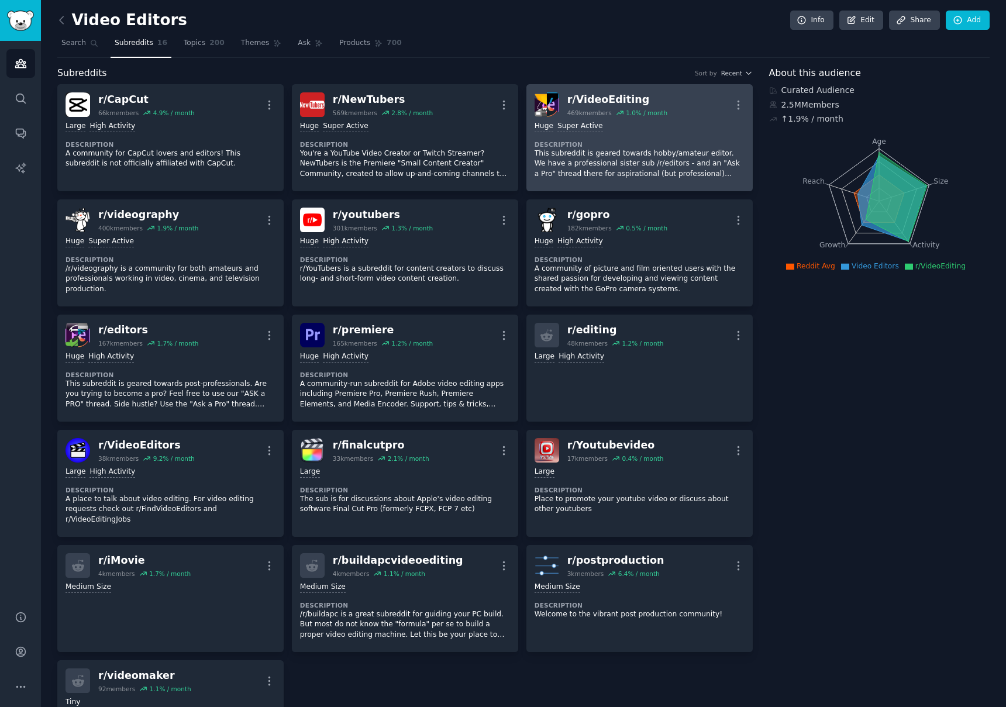
click at [597, 93] on div "r/ VideoEditing" at bounding box center [618, 99] width 100 height 15
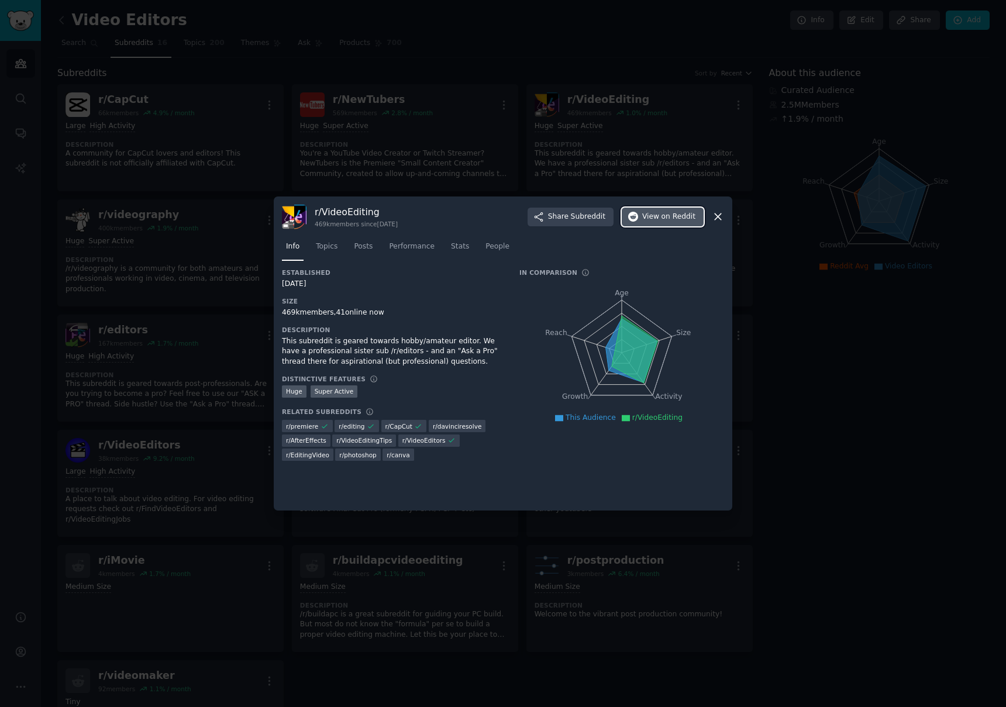
click at [662, 218] on span "View on Reddit" at bounding box center [669, 217] width 53 height 11
